Goal: Task Accomplishment & Management: Manage account settings

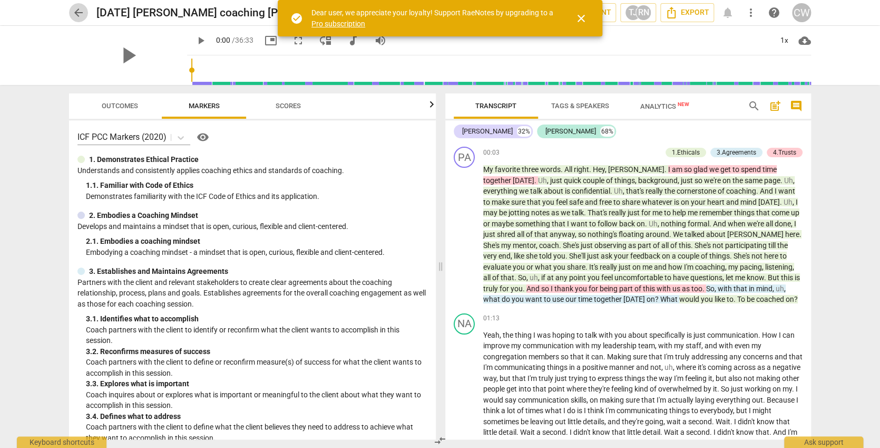
click at [78, 11] on span "arrow_back" at bounding box center [78, 12] width 13 height 13
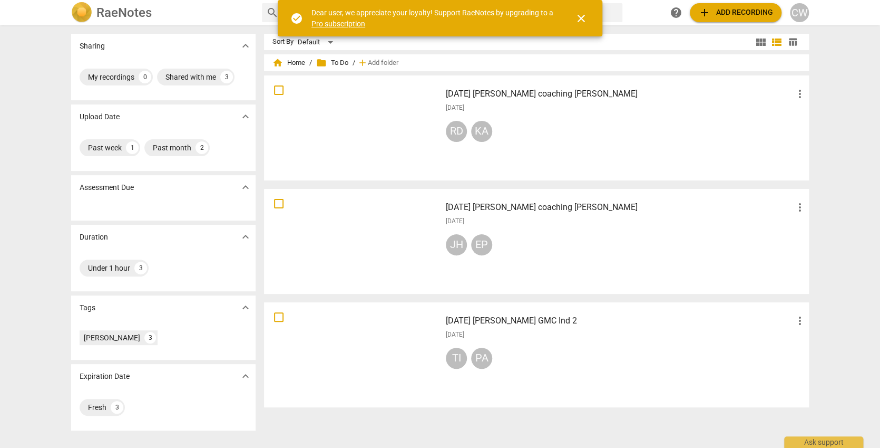
click at [800, 93] on span "more_vert" at bounding box center [800, 94] width 13 height 13
click at [810, 92] on li "Move" at bounding box center [812, 93] width 40 height 25
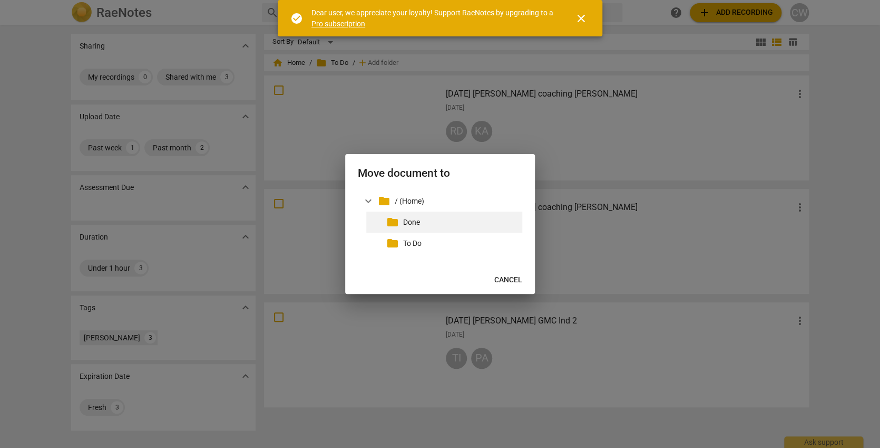
click at [421, 220] on p "Done" at bounding box center [460, 222] width 115 height 11
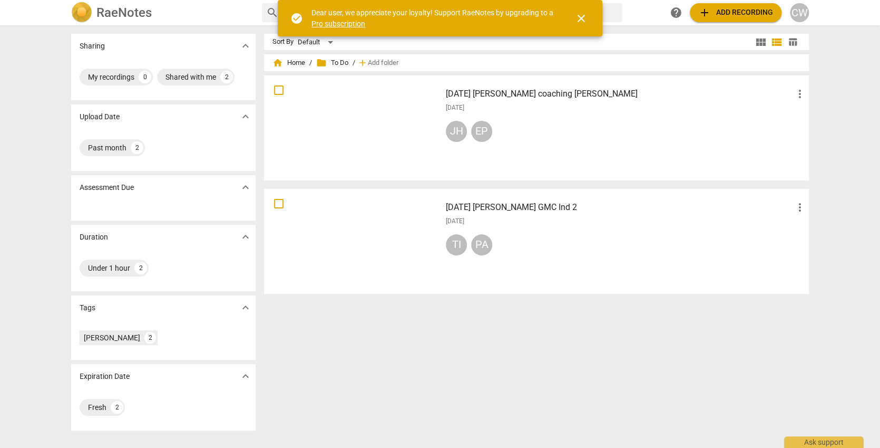
click at [593, 141] on div "JH EP" at bounding box center [626, 133] width 361 height 25
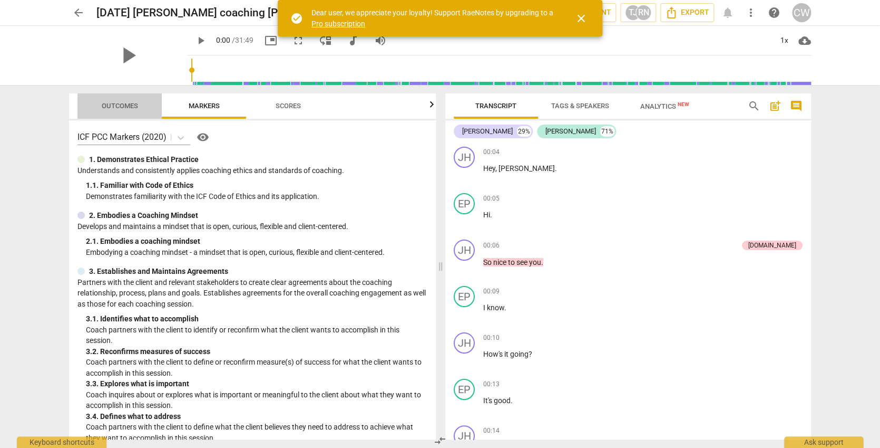
click at [129, 104] on span "Outcomes" at bounding box center [120, 106] width 36 height 8
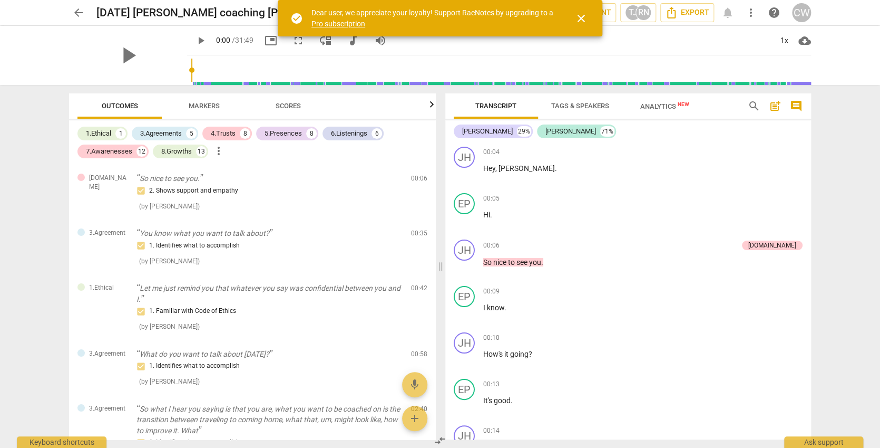
click at [582, 16] on span "close" at bounding box center [581, 18] width 13 height 13
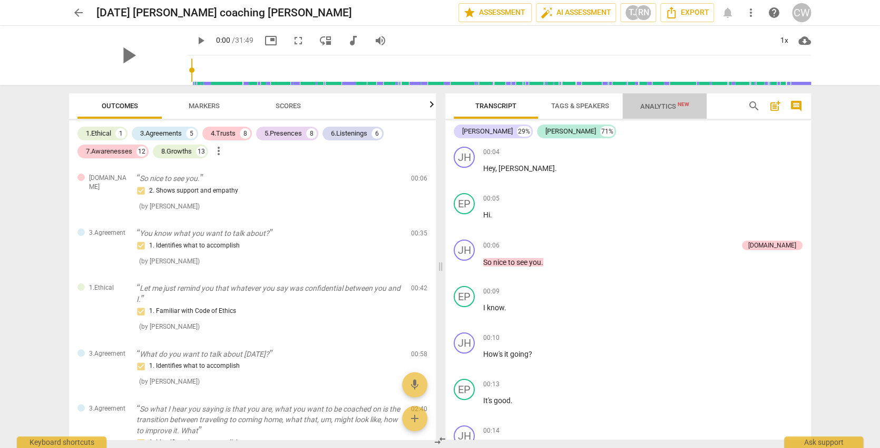
click at [660, 106] on span "Analytics New" at bounding box center [665, 106] width 49 height 8
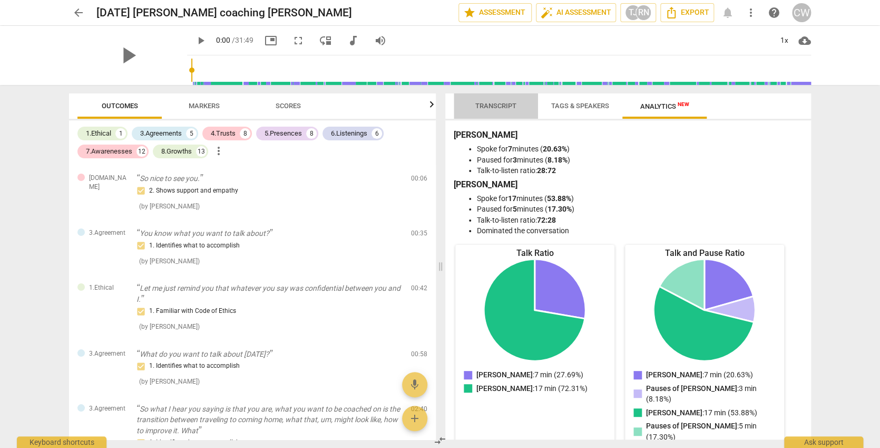
click at [516, 98] on button "Transcript" at bounding box center [496, 105] width 84 height 25
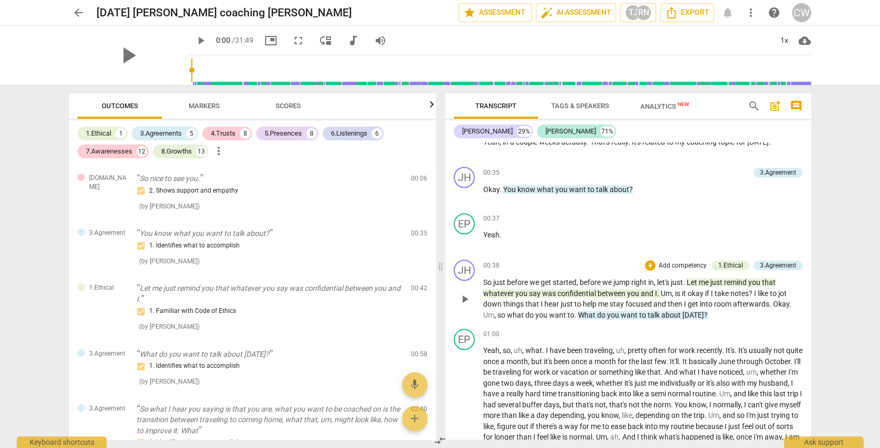
scroll to position [266, 0]
